Goal: Communication & Community: Answer question/provide support

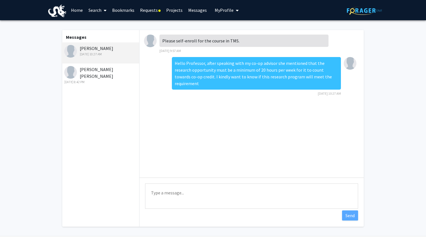
click at [152, 13] on link "Requests" at bounding box center [150, 10] width 26 height 20
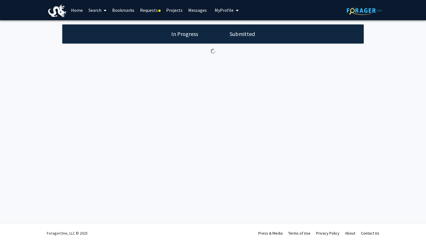
click at [94, 10] on link "Search" at bounding box center [98, 10] width 24 height 20
click at [100, 24] on span "Faculty/Staff" at bounding box center [106, 25] width 41 height 11
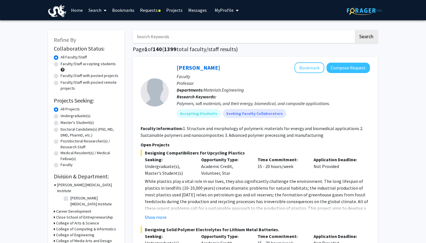
click at [151, 33] on input "Search Keywords" at bounding box center [243, 36] width 221 height 13
type input "[PERSON_NAME]"
click at [366, 37] on button "Search" at bounding box center [365, 36] width 23 height 13
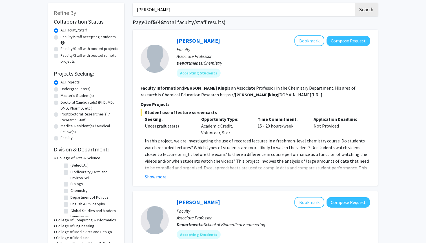
scroll to position [28, 0]
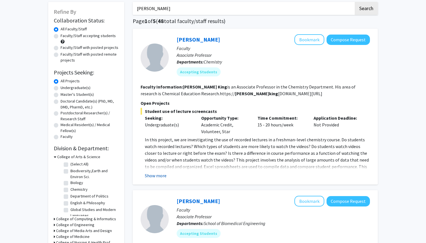
click at [159, 175] on button "Show more" at bounding box center [156, 176] width 22 height 7
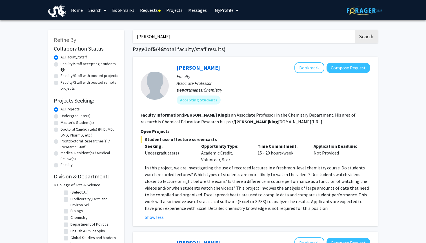
scroll to position [0, 0]
click at [151, 11] on link "Requests" at bounding box center [150, 10] width 26 height 20
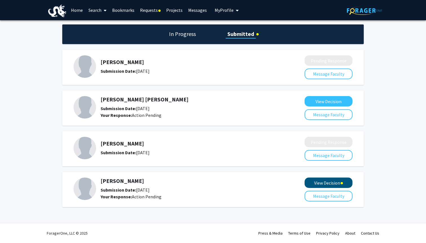
click at [323, 185] on button "View Decision" at bounding box center [328, 183] width 48 height 10
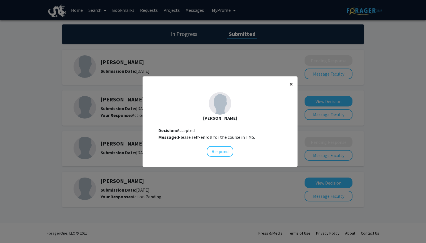
click at [290, 84] on span "×" at bounding box center [291, 84] width 4 height 9
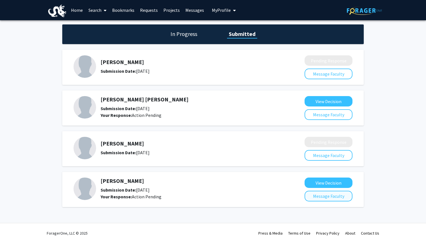
click at [308, 198] on button "Message Faculty" at bounding box center [328, 196] width 48 height 11
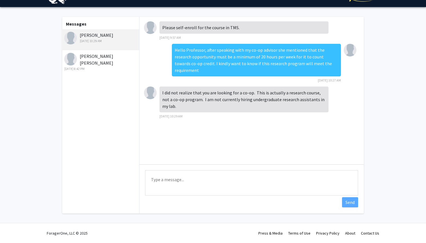
scroll to position [14, 0]
click at [261, 180] on textarea "Type a message" at bounding box center [251, 183] width 213 height 25
click at [206, 180] on textarea "Thank you very much for your response" at bounding box center [251, 183] width 213 height 25
click at [255, 186] on textarea "Thank you very much for your timely response" at bounding box center [251, 183] width 213 height 25
type textarea "Thank you very much for your timely response"
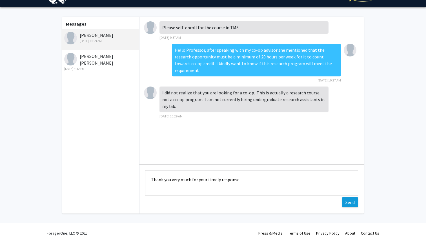
click at [344, 201] on button "Send" at bounding box center [350, 203] width 16 height 10
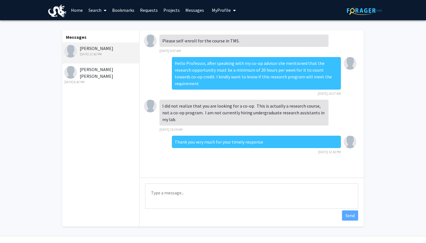
scroll to position [0, 0]
click at [90, 12] on link "Search" at bounding box center [98, 10] width 24 height 20
click at [101, 27] on span "Faculty/Staff" at bounding box center [106, 25] width 41 height 11
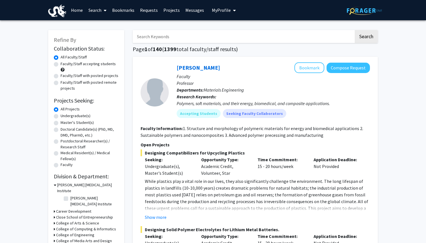
click at [167, 39] on input "Search Keywords" at bounding box center [243, 36] width 221 height 13
type input "[PERSON_NAME]"
click at [366, 37] on button "Search" at bounding box center [365, 36] width 23 height 13
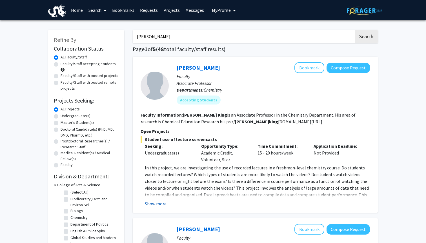
click at [163, 207] on button "Show more" at bounding box center [156, 204] width 22 height 7
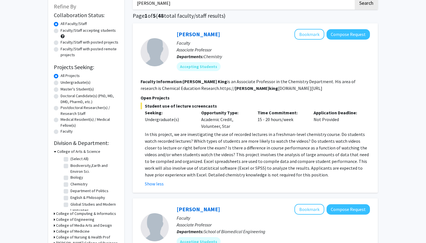
scroll to position [40, 0]
